Goal: Transaction & Acquisition: Purchase product/service

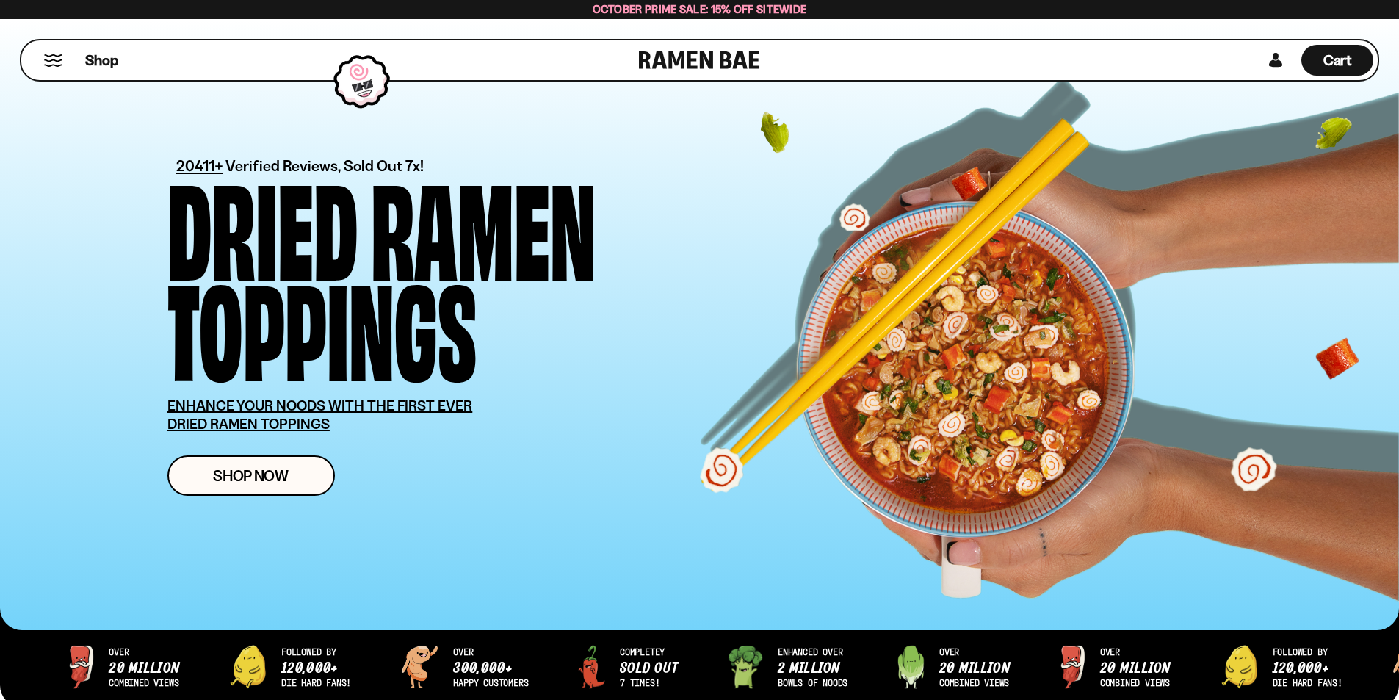
click at [56, 63] on button "Mobile Menu Trigger" at bounding box center [53, 60] width 20 height 12
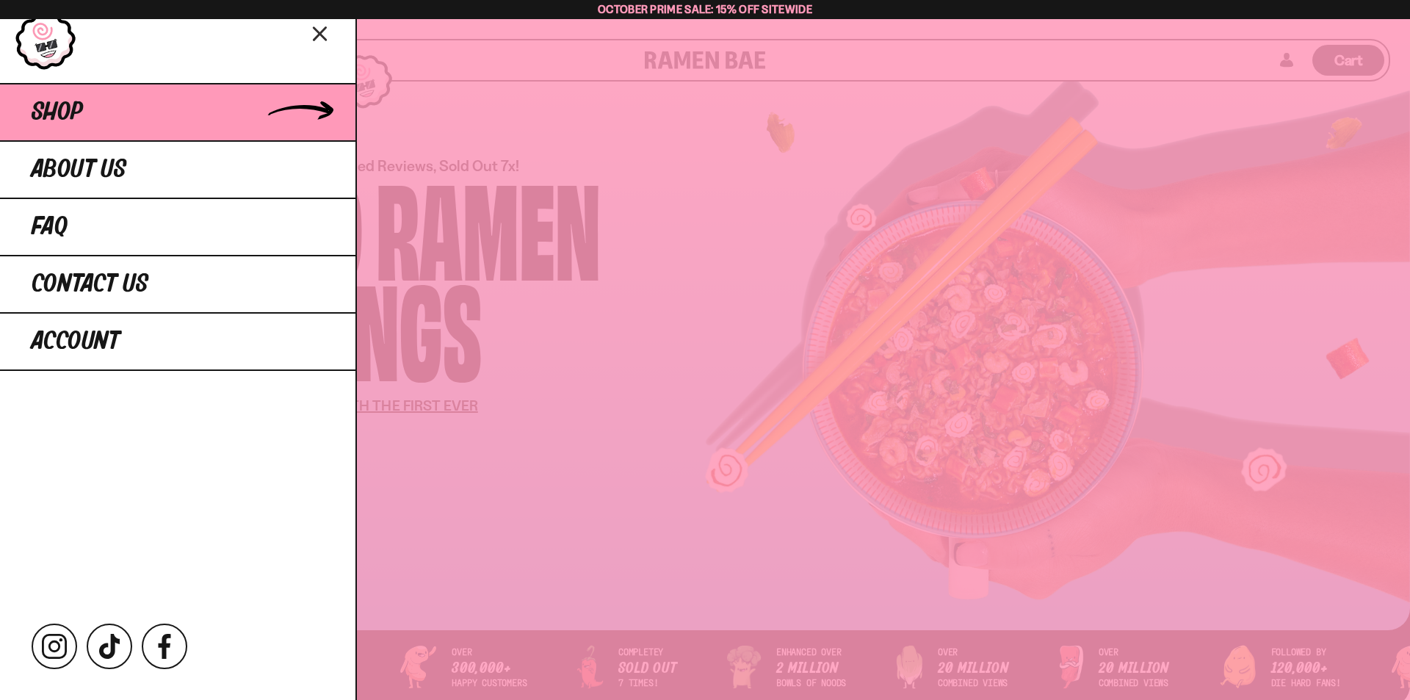
click at [80, 117] on span "Shop" at bounding box center [57, 112] width 51 height 26
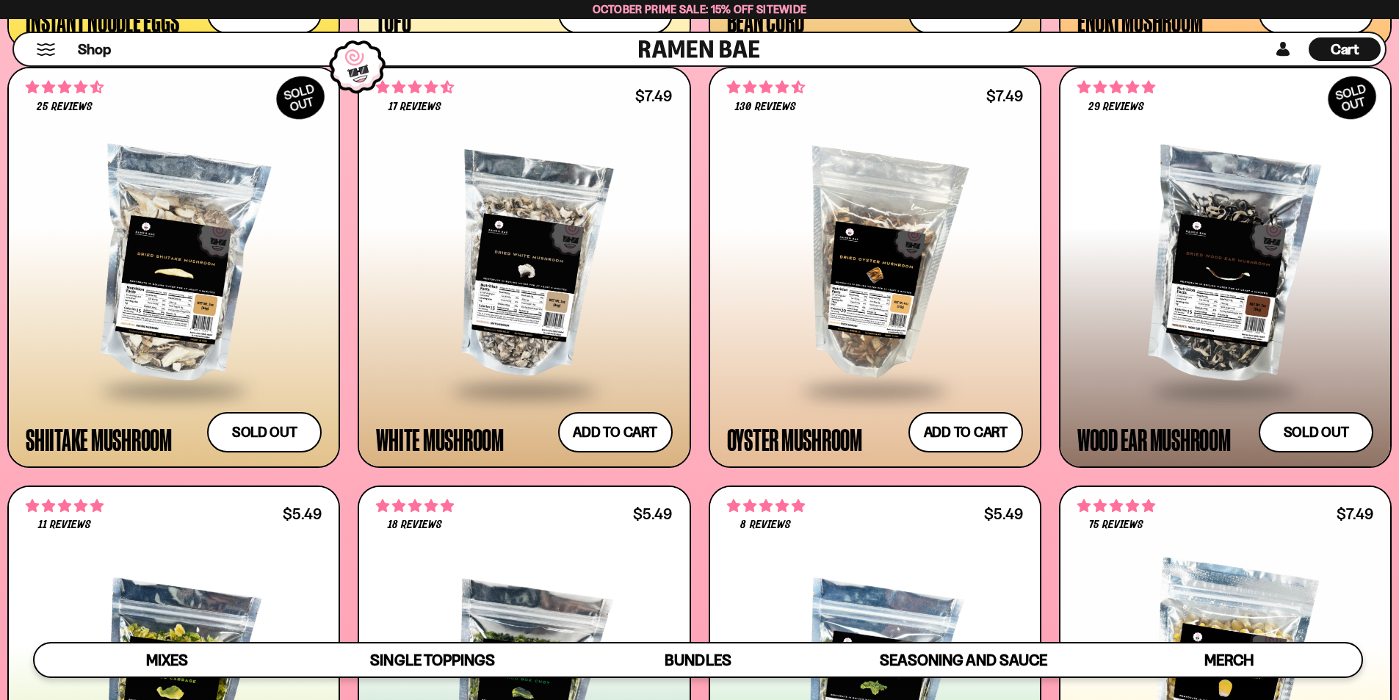
scroll to position [2863, 0]
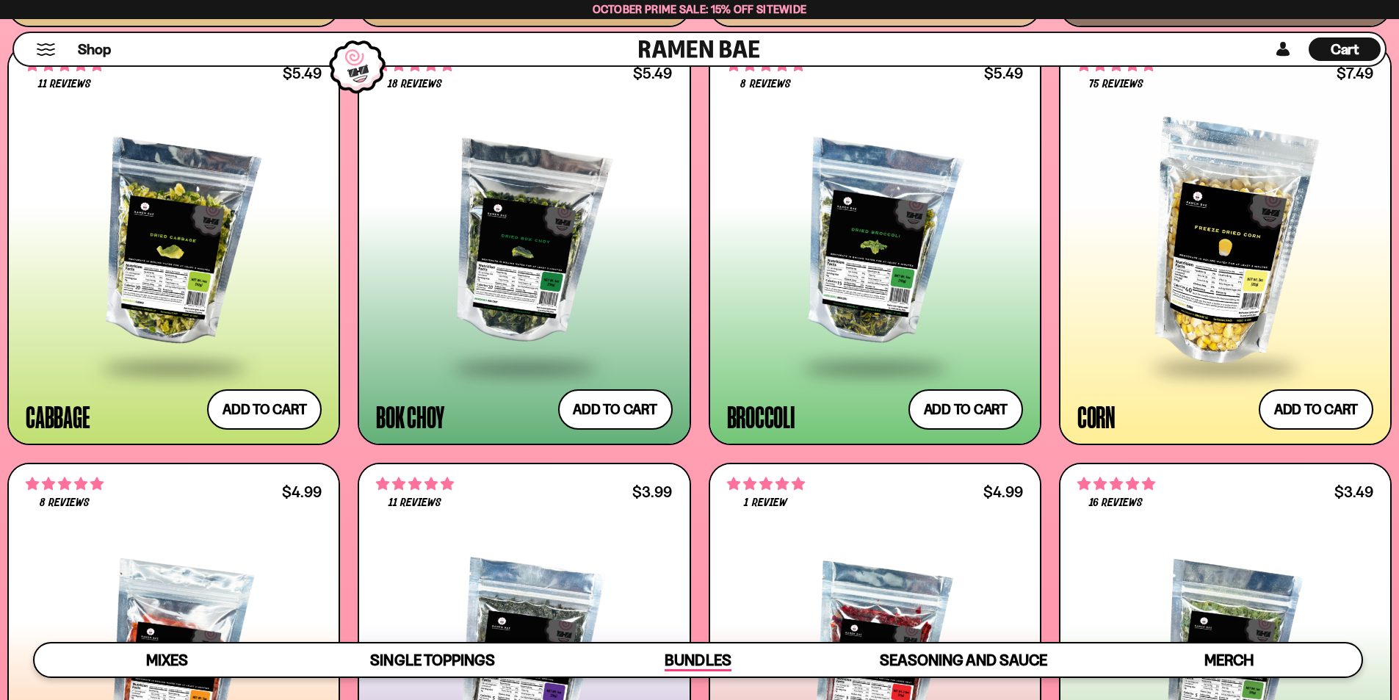
click at [692, 659] on span "Bundles" at bounding box center [697, 660] width 66 height 21
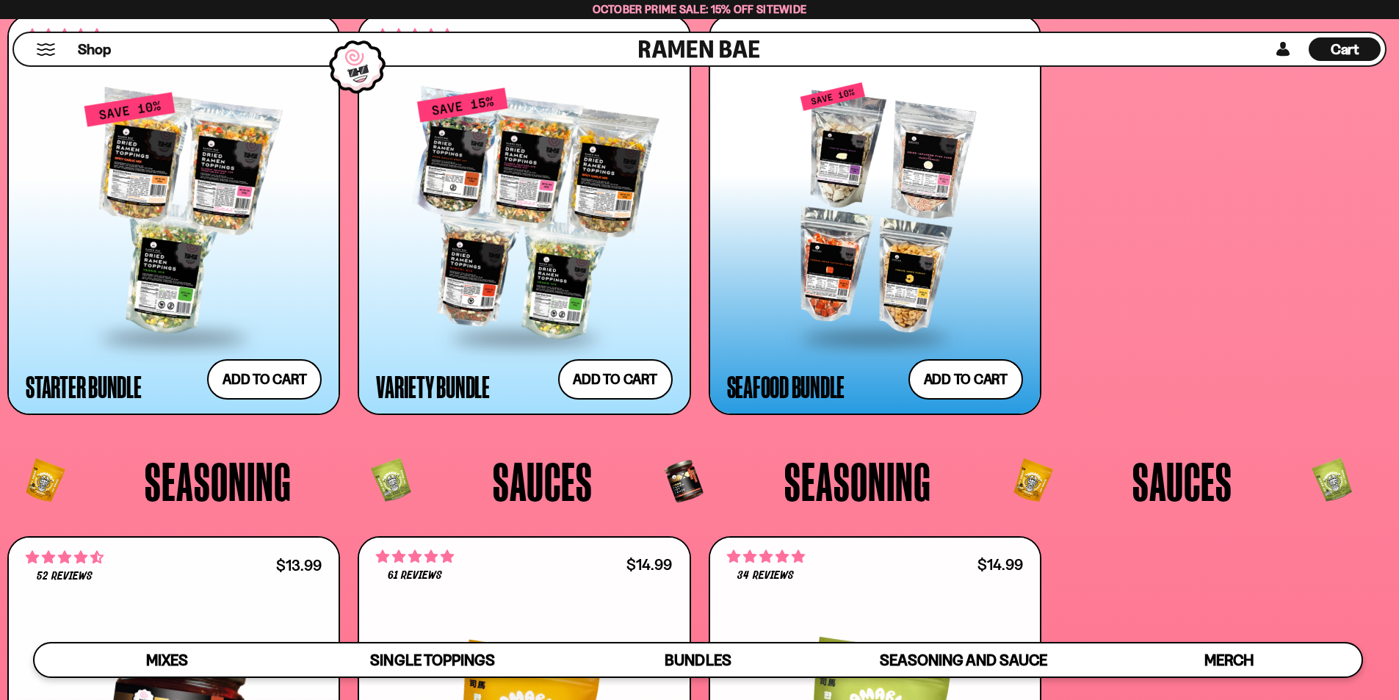
scroll to position [3760, 0]
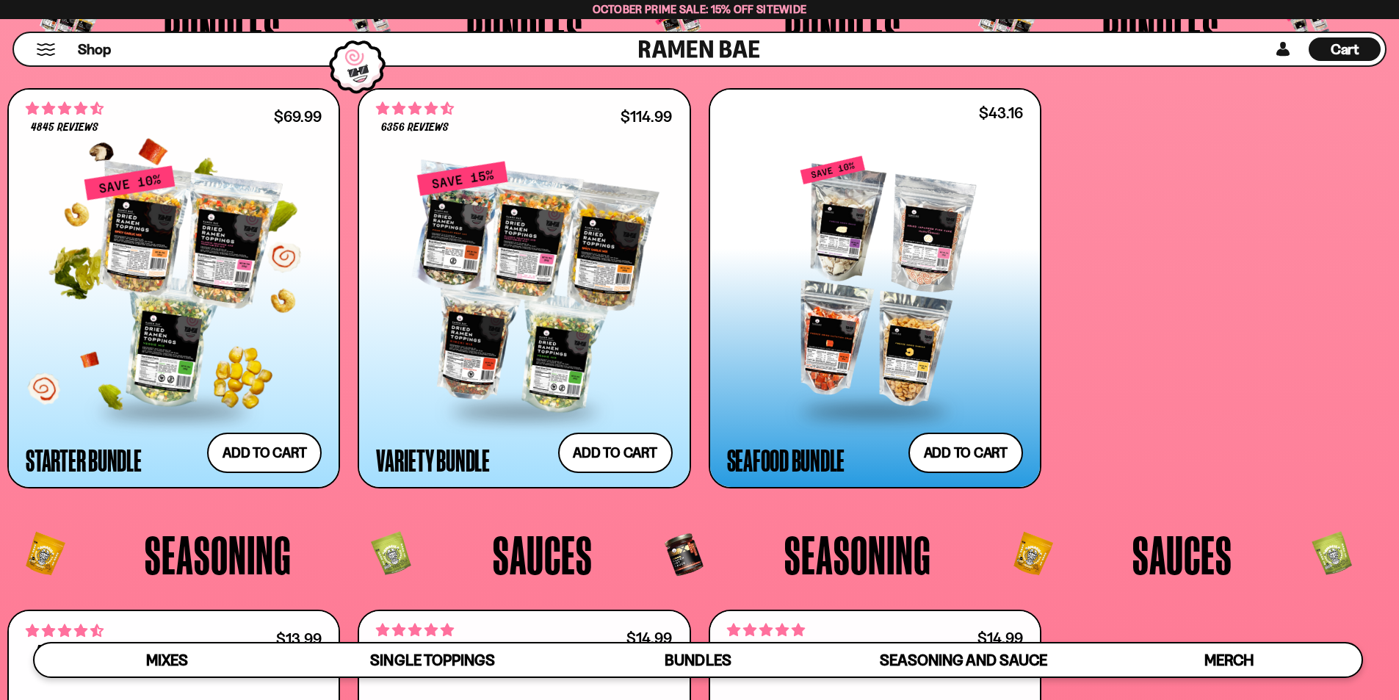
click at [275, 329] on div at bounding box center [174, 286] width 296 height 245
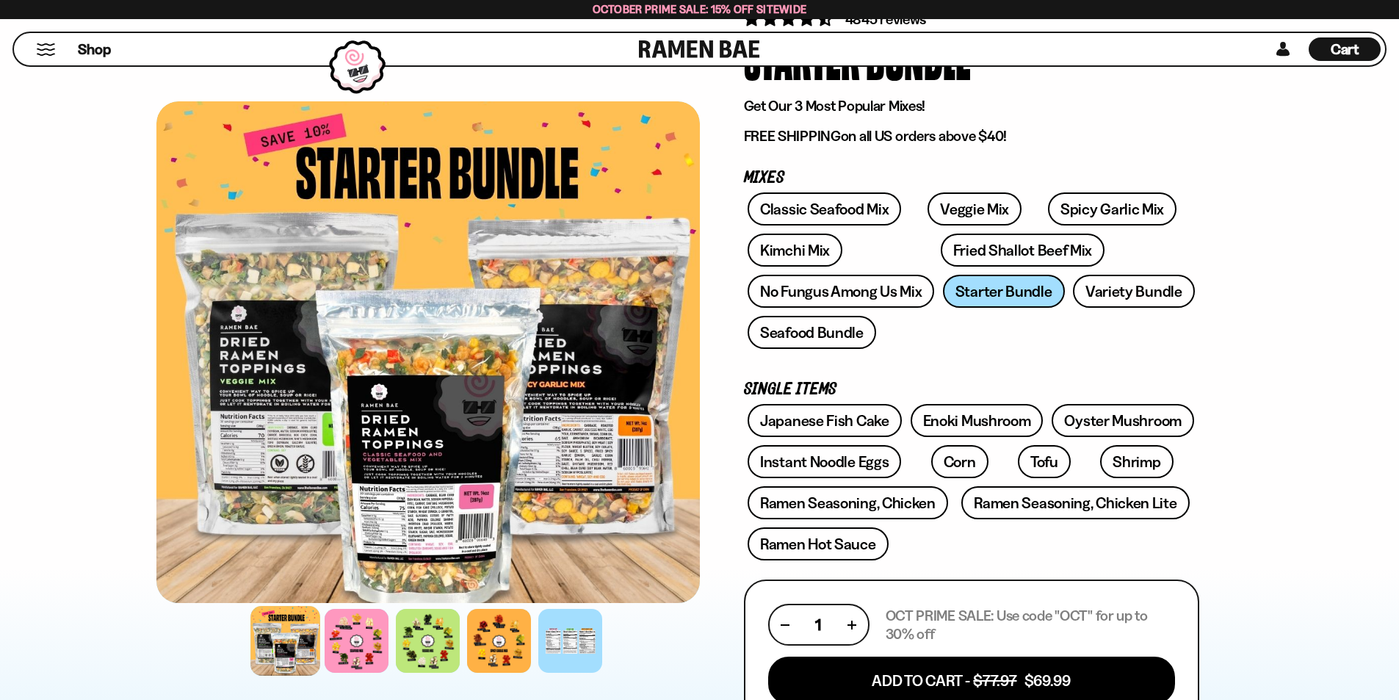
scroll to position [220, 0]
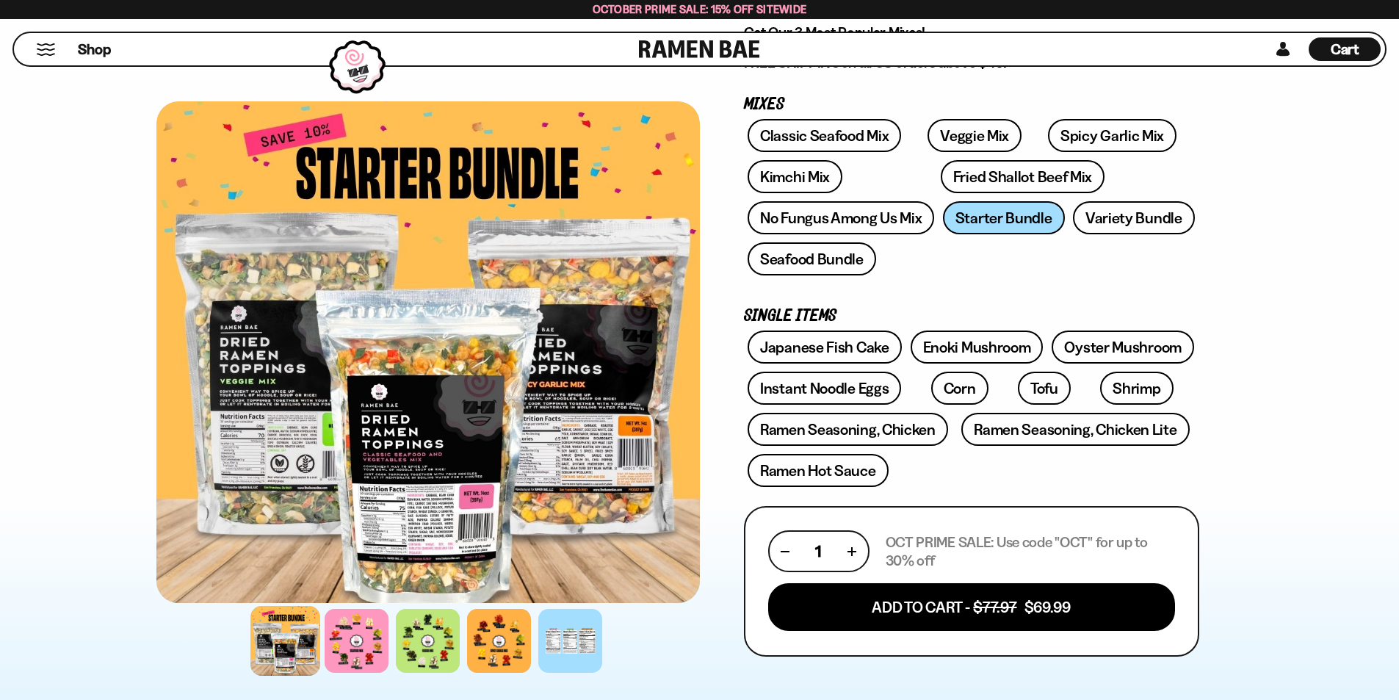
click at [282, 637] on div at bounding box center [285, 641] width 70 height 70
click at [354, 642] on div at bounding box center [357, 641] width 70 height 70
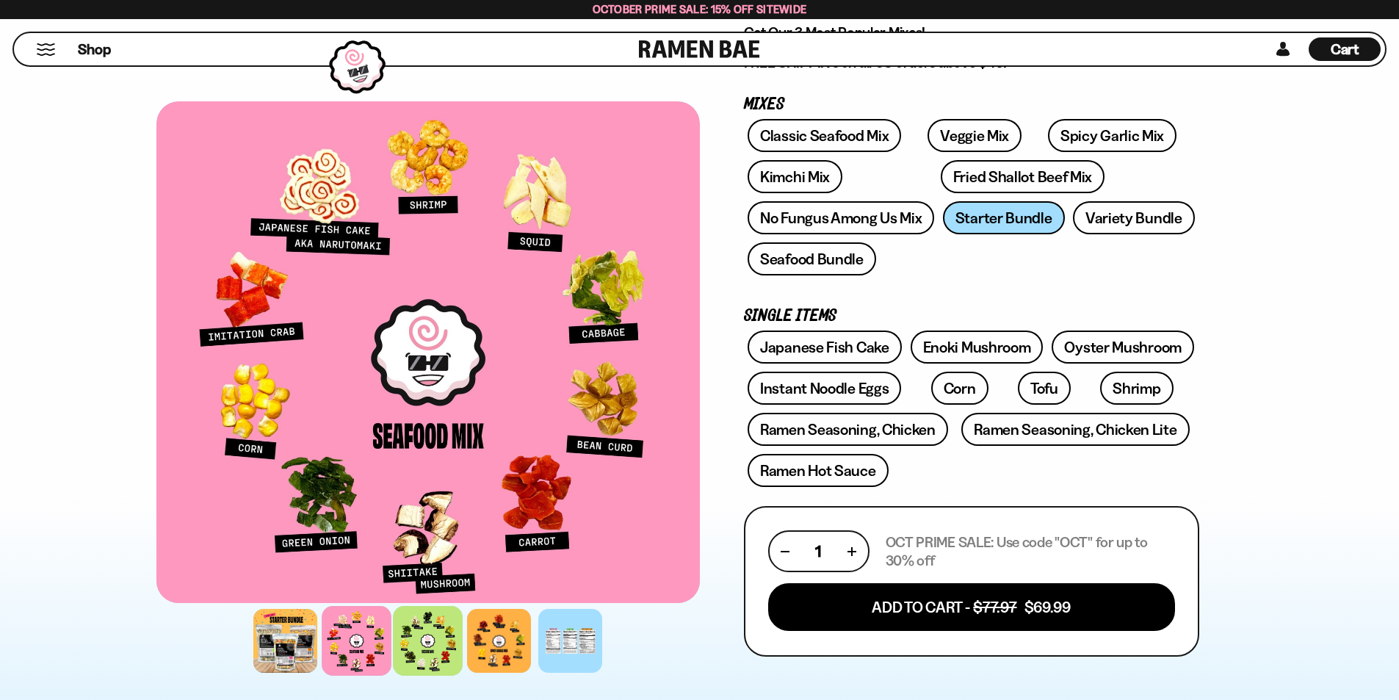
click at [449, 663] on div at bounding box center [428, 641] width 70 height 70
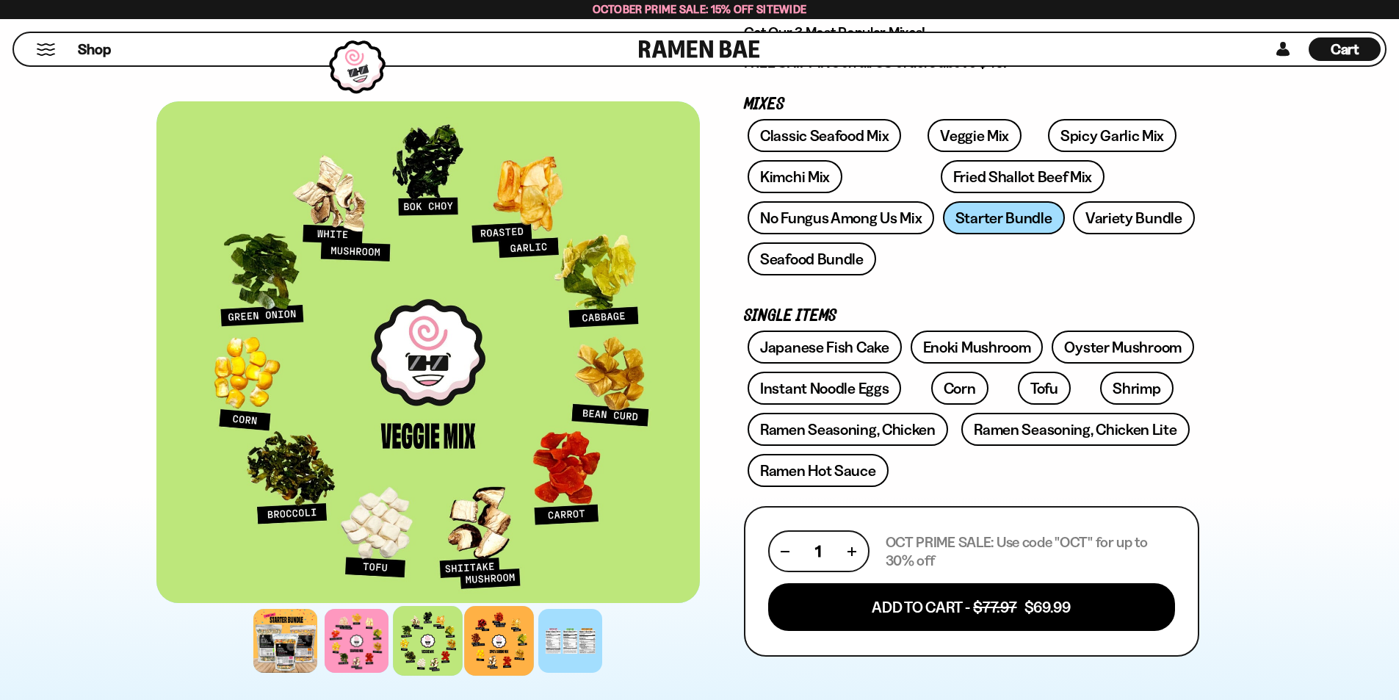
click at [496, 647] on div at bounding box center [499, 641] width 70 height 70
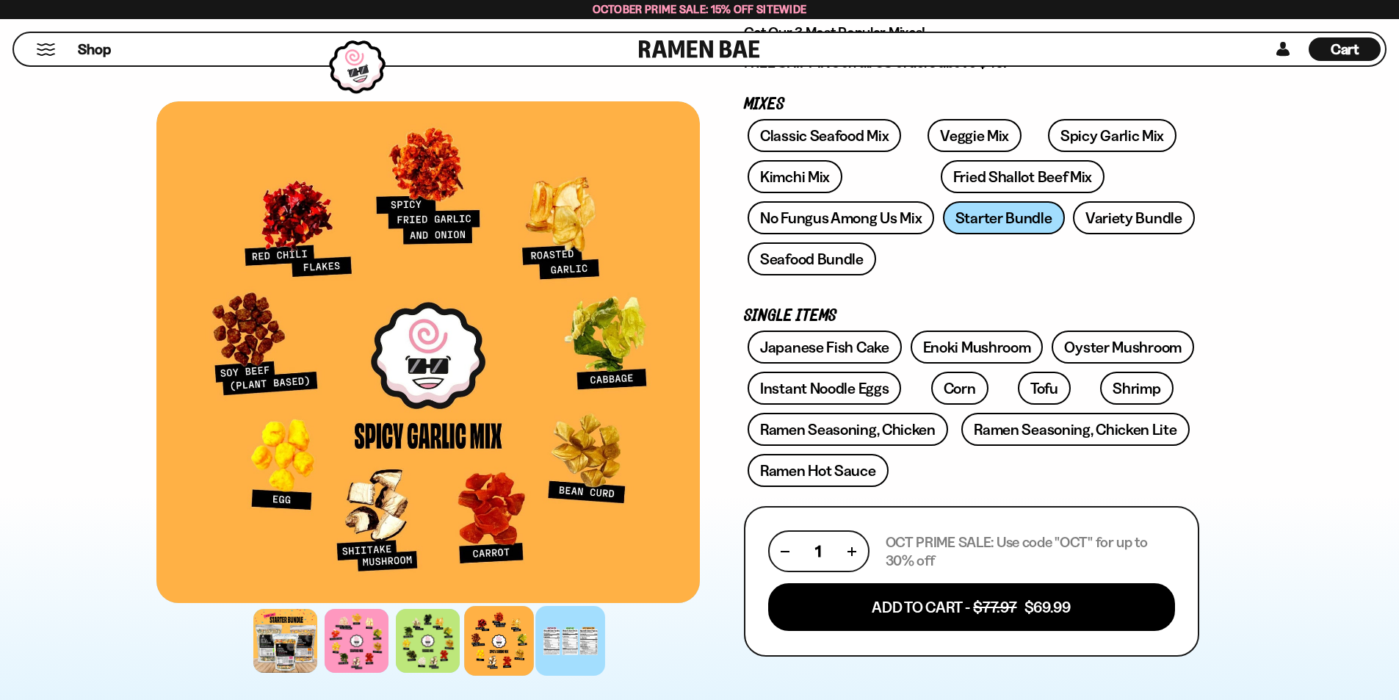
click at [565, 649] on div at bounding box center [570, 641] width 70 height 70
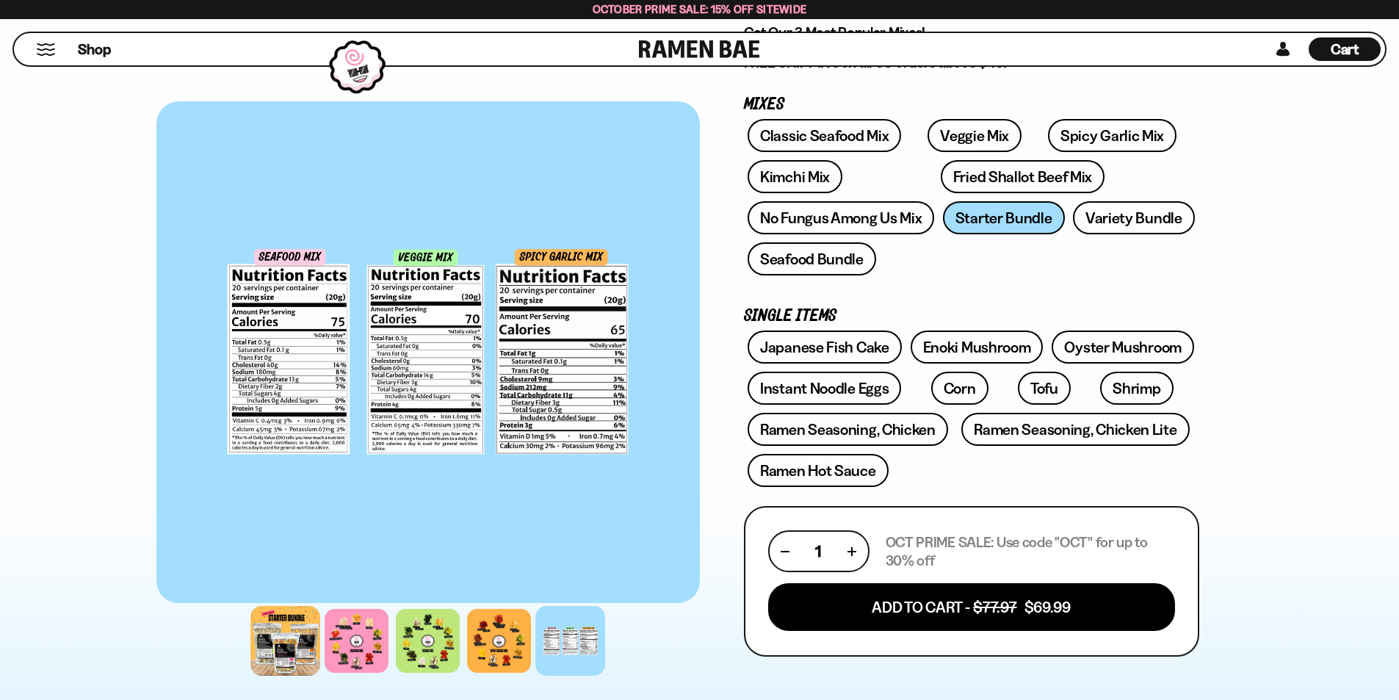
click at [298, 639] on div at bounding box center [285, 641] width 70 height 70
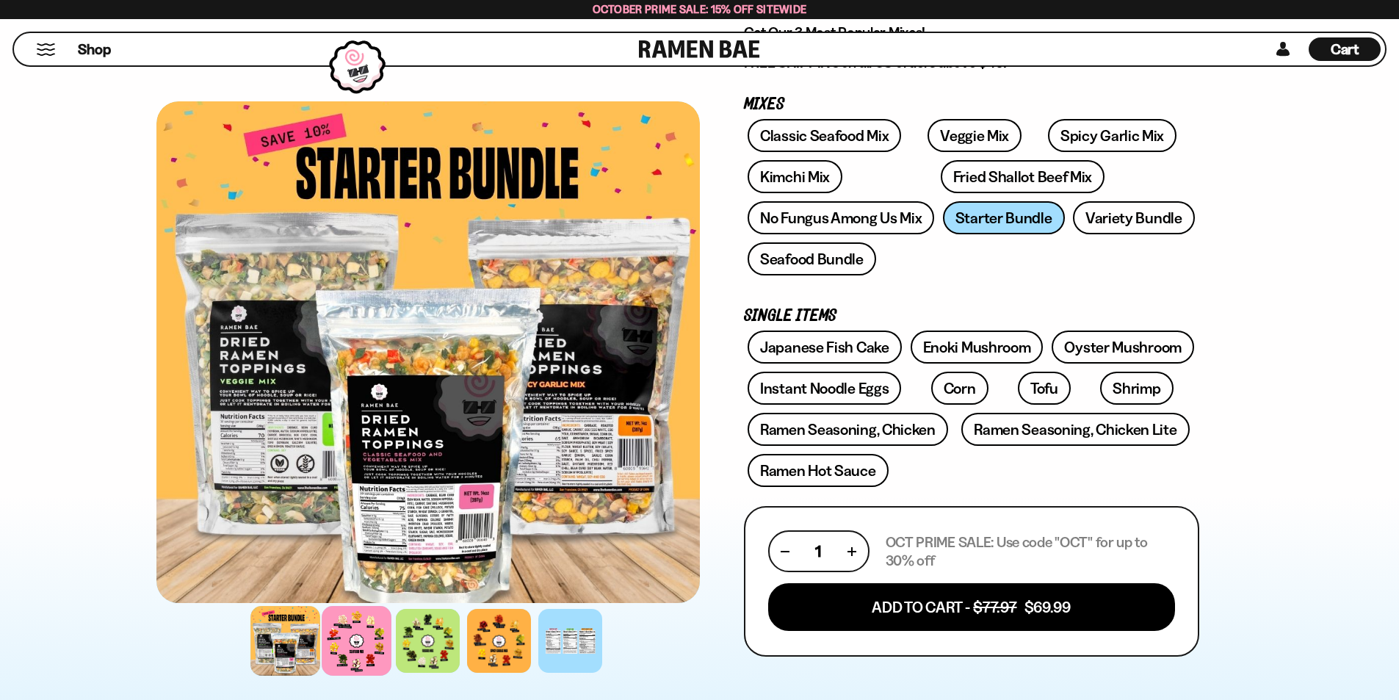
click at [363, 631] on div at bounding box center [357, 641] width 70 height 70
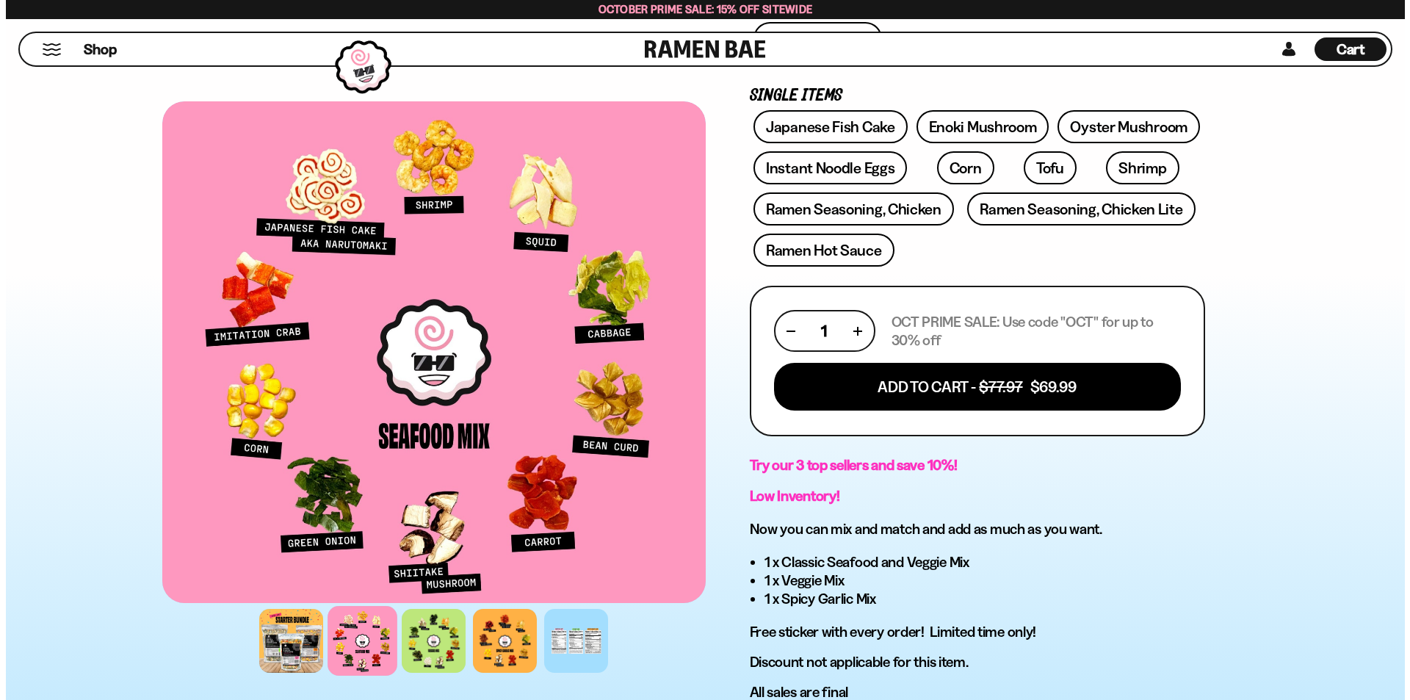
scroll to position [367, 0]
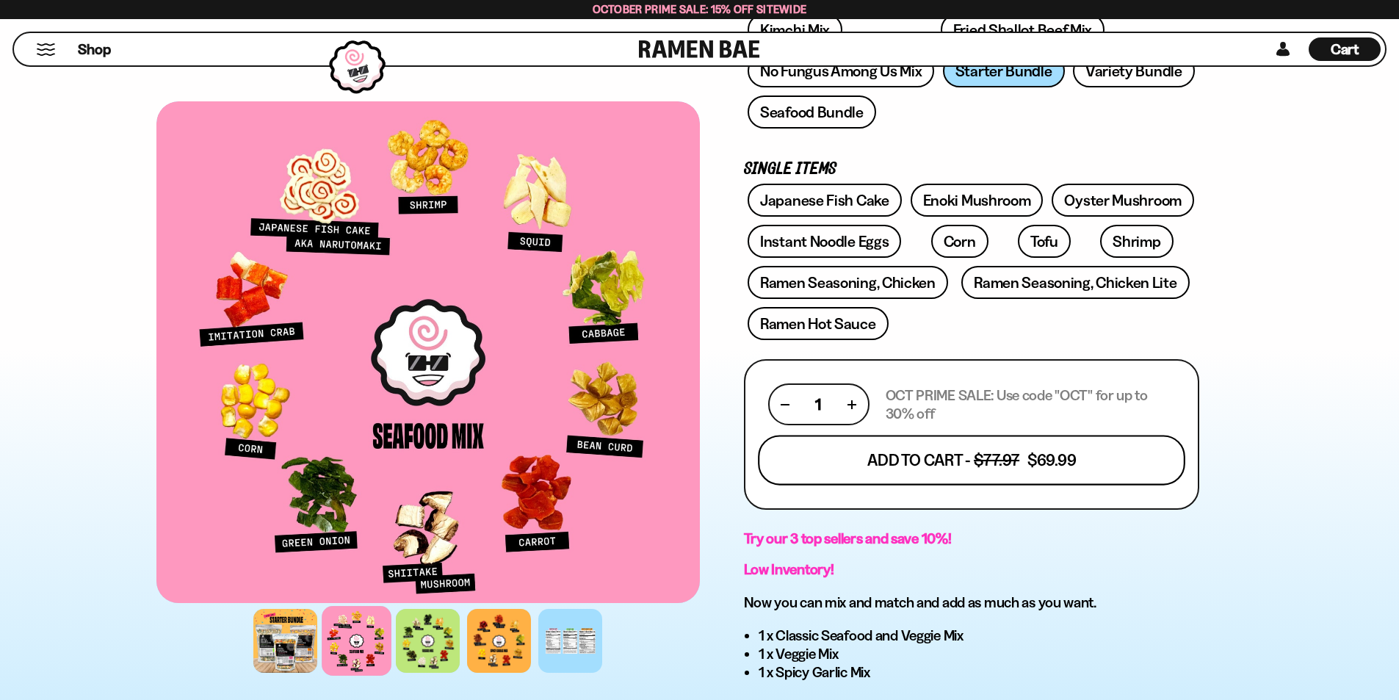
click at [807, 465] on button "Add To Cart - $77.97 $69.99" at bounding box center [971, 460] width 427 height 50
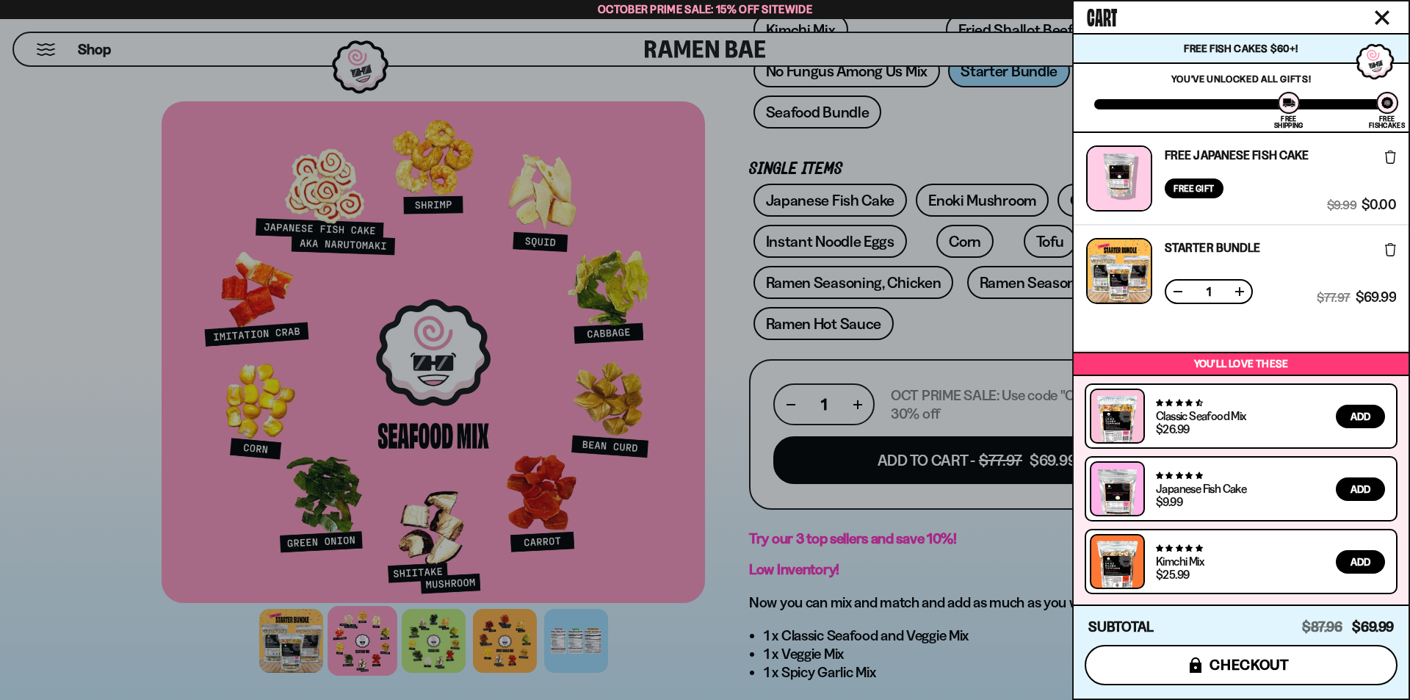
click at [1267, 660] on span "checkout" at bounding box center [1249, 664] width 80 height 16
